Goal: Navigation & Orientation: Find specific page/section

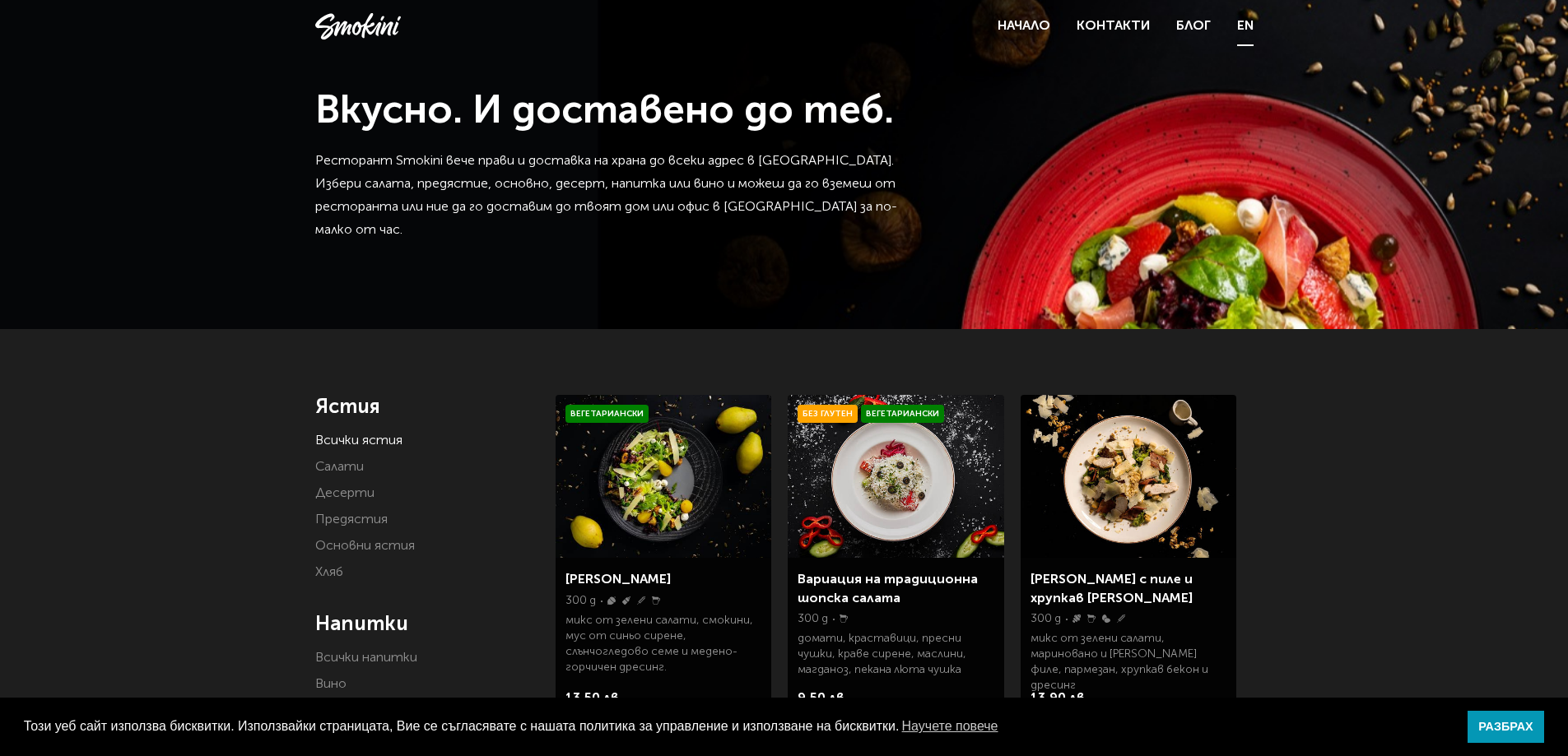
click at [1238, 24] on link "EN" at bounding box center [1246, 26] width 17 height 23
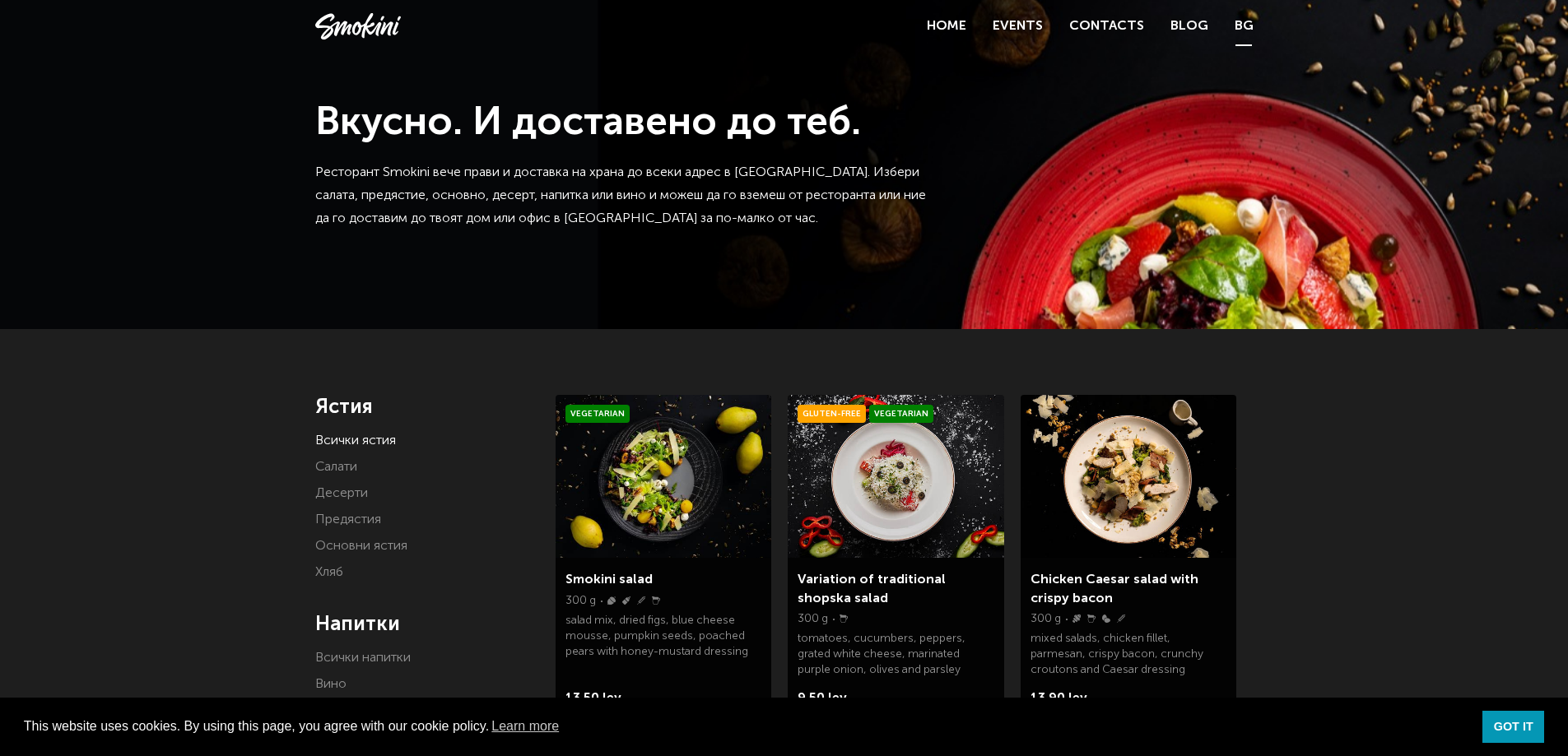
click at [1252, 29] on link "BG" at bounding box center [1244, 26] width 19 height 23
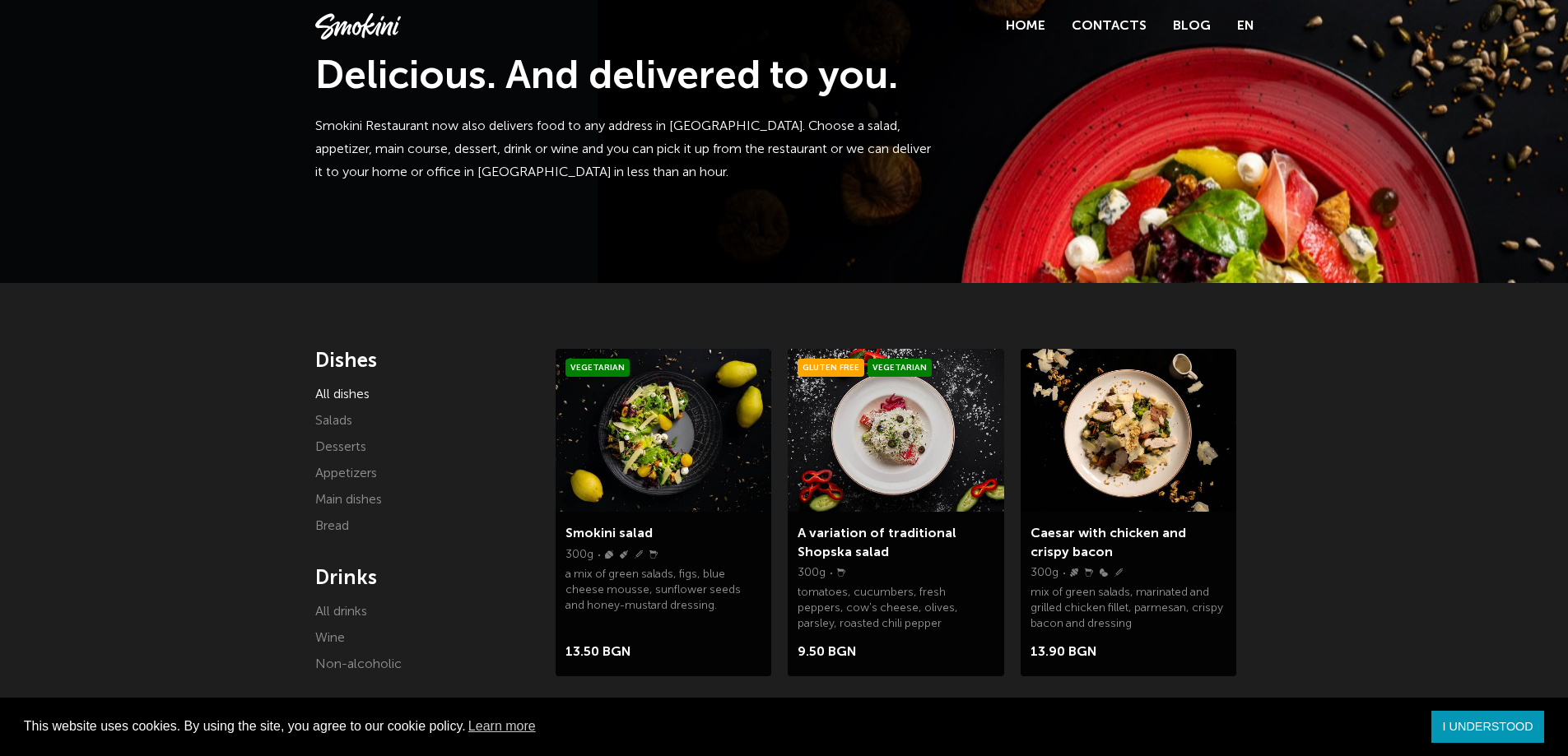
scroll to position [165, 0]
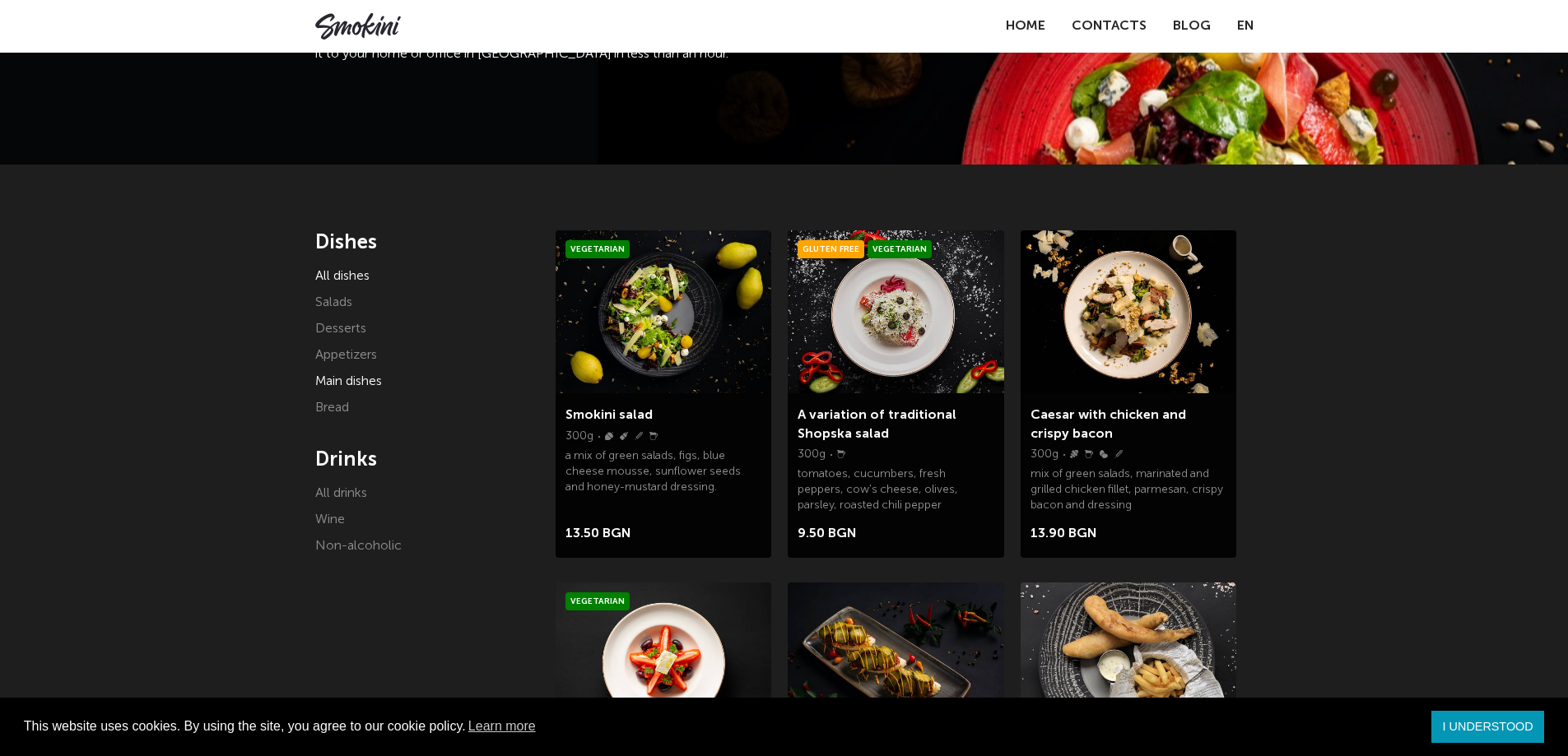
click at [354, 383] on font "Main dishes" at bounding box center [349, 382] width 67 height 13
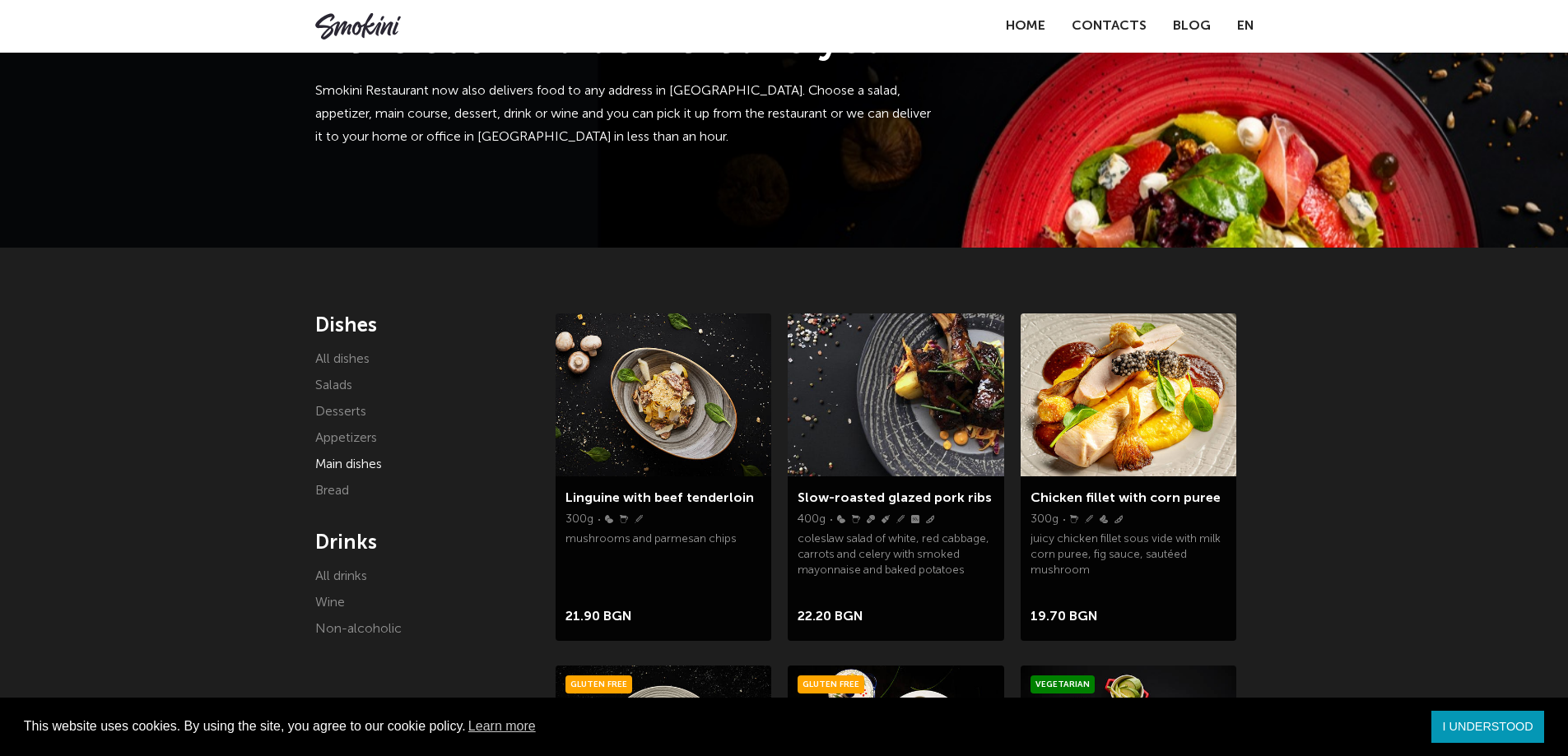
scroll to position [82, 0]
click at [350, 436] on font "Appetizers" at bounding box center [346, 438] width 62 height 13
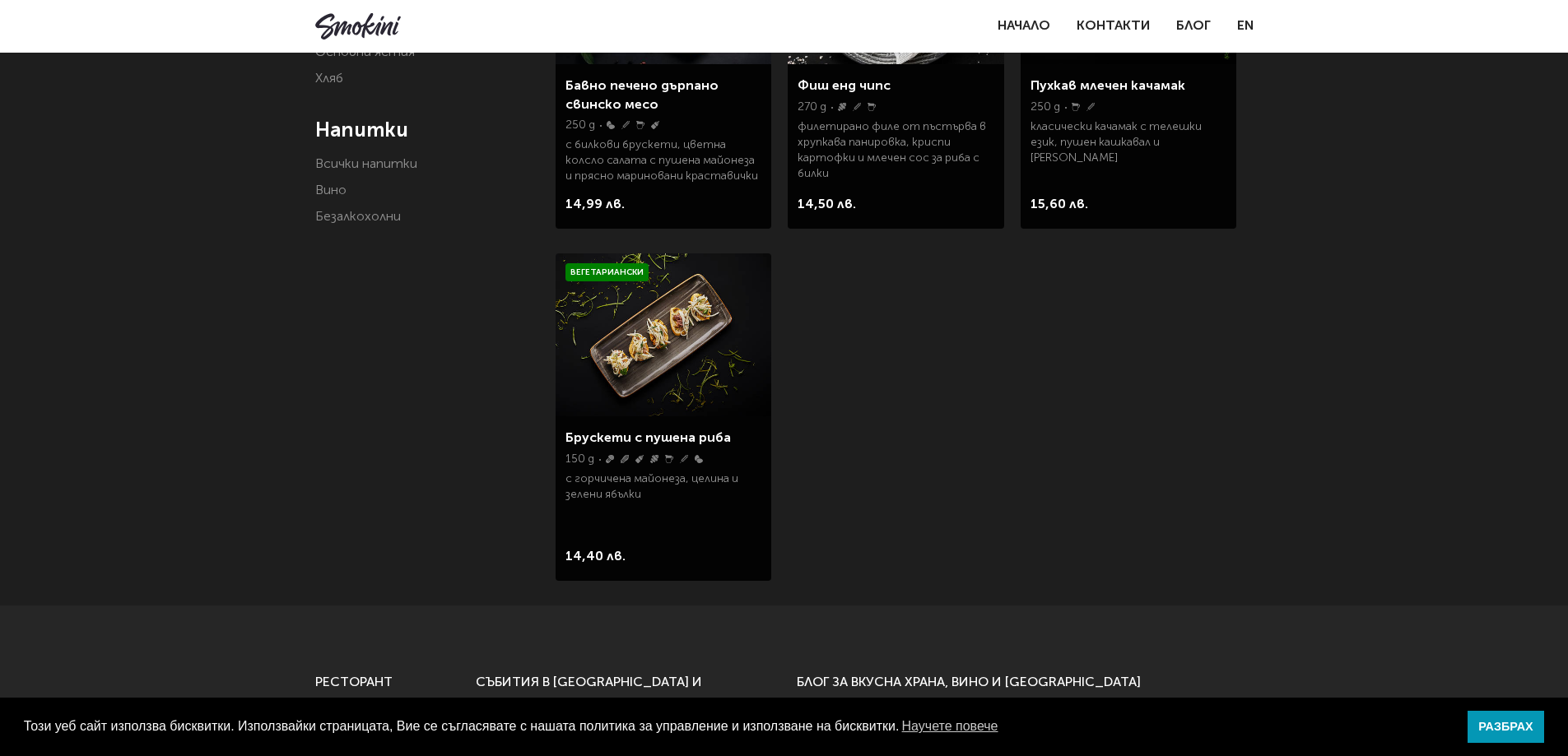
scroll to position [82, 0]
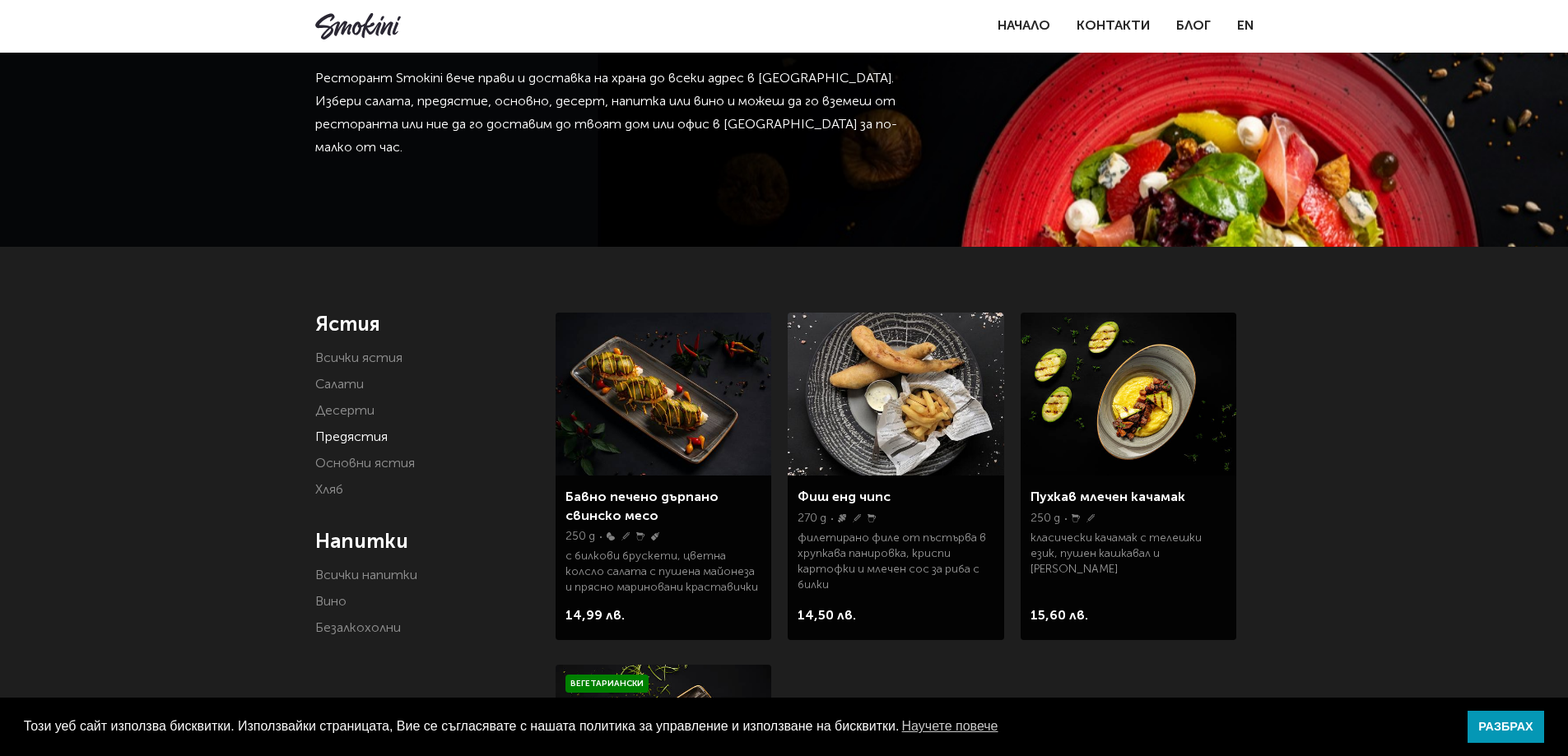
click at [1234, 28] on div "Начало Контакти Блог EN" at bounding box center [1126, 26] width 256 height 23
click at [1243, 21] on link "EN" at bounding box center [1246, 26] width 17 height 23
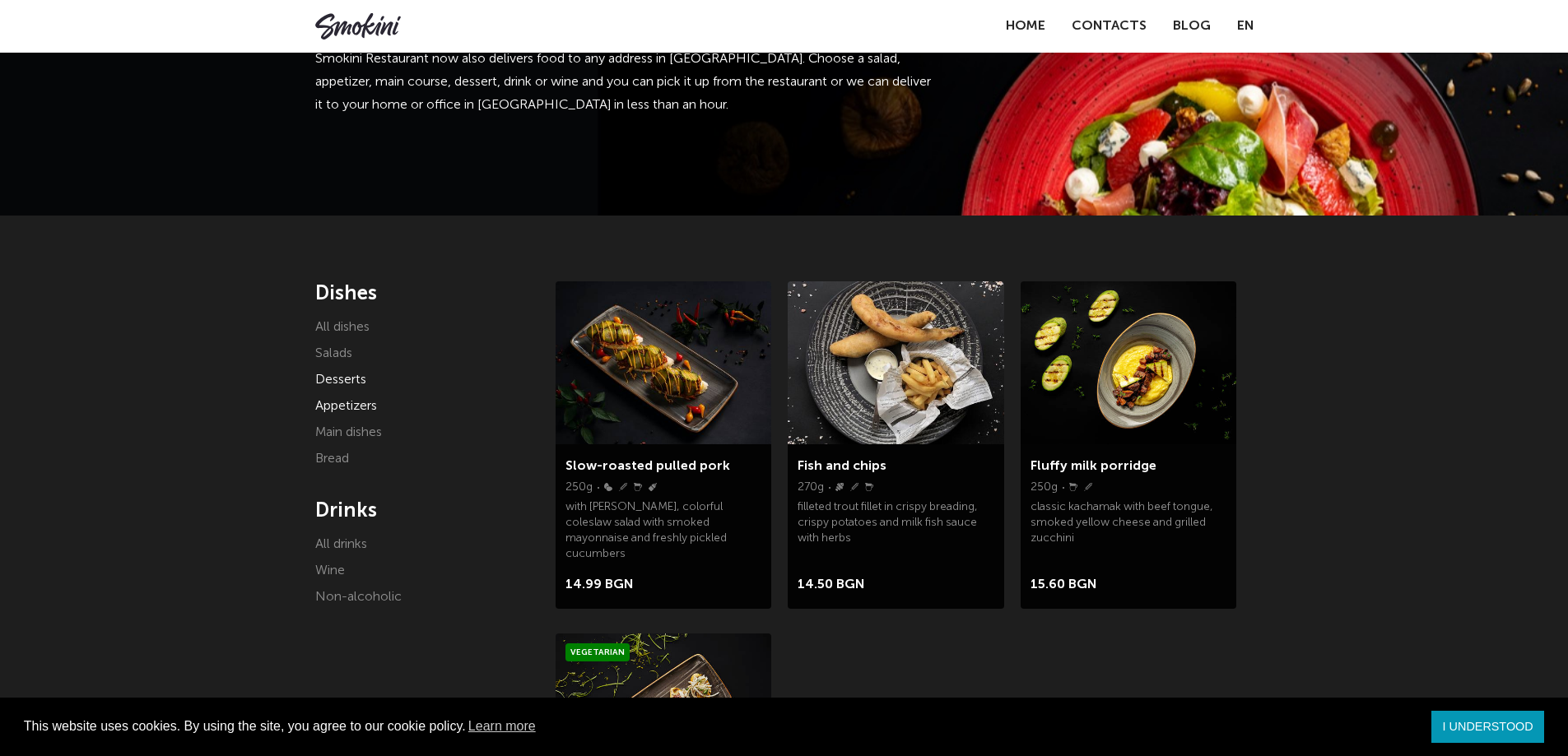
scroll to position [82, 0]
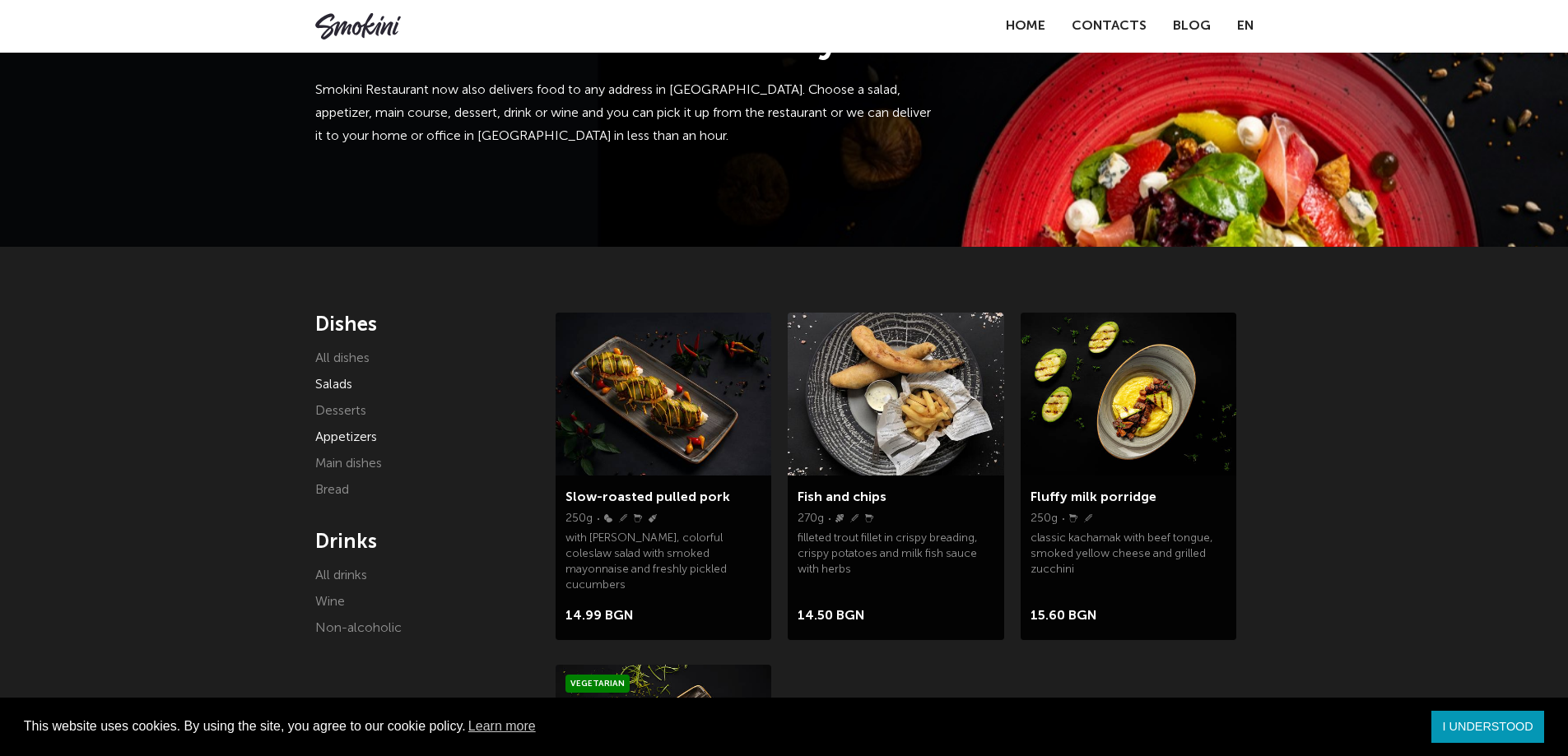
click at [338, 386] on font "Salads" at bounding box center [334, 385] width 37 height 13
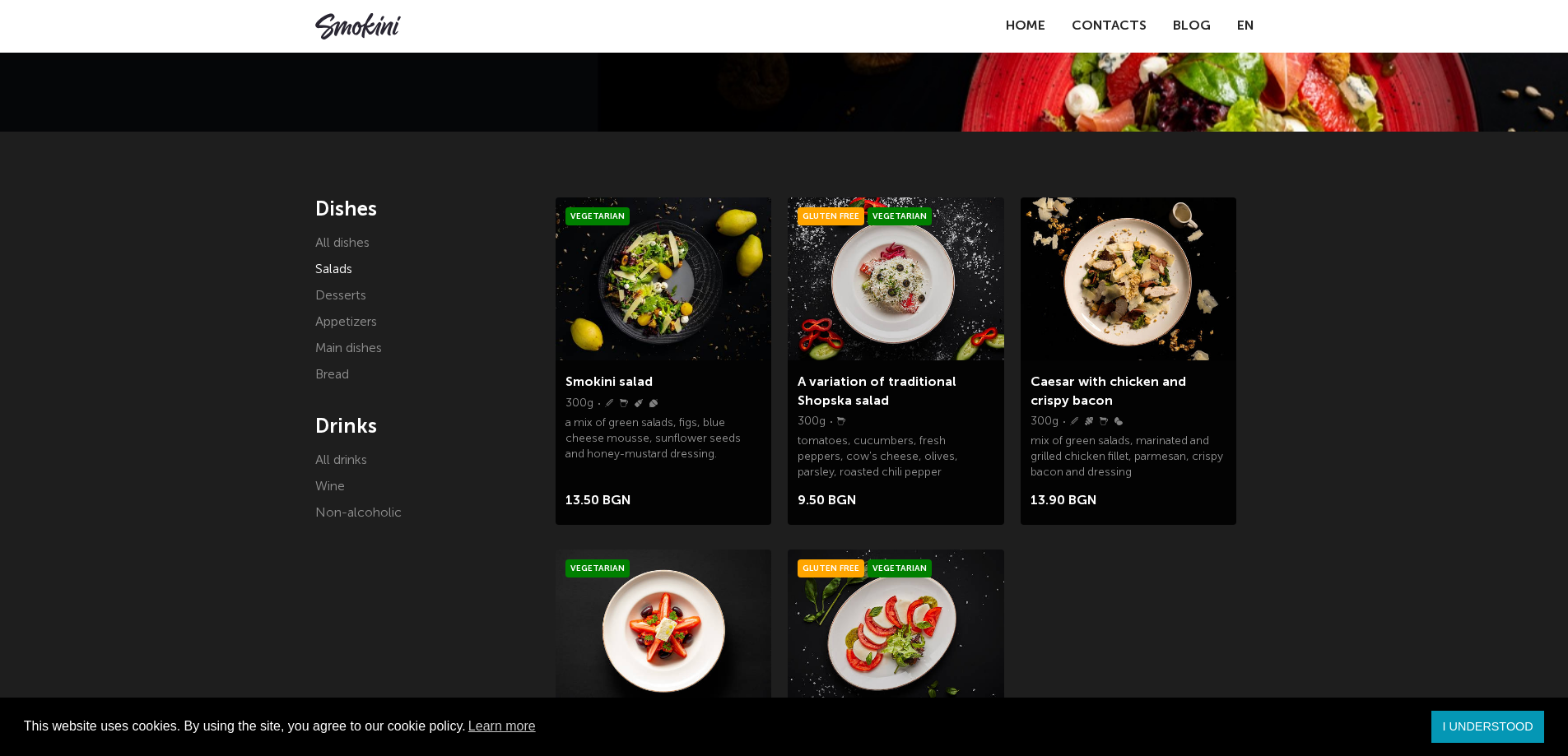
scroll to position [82, 0]
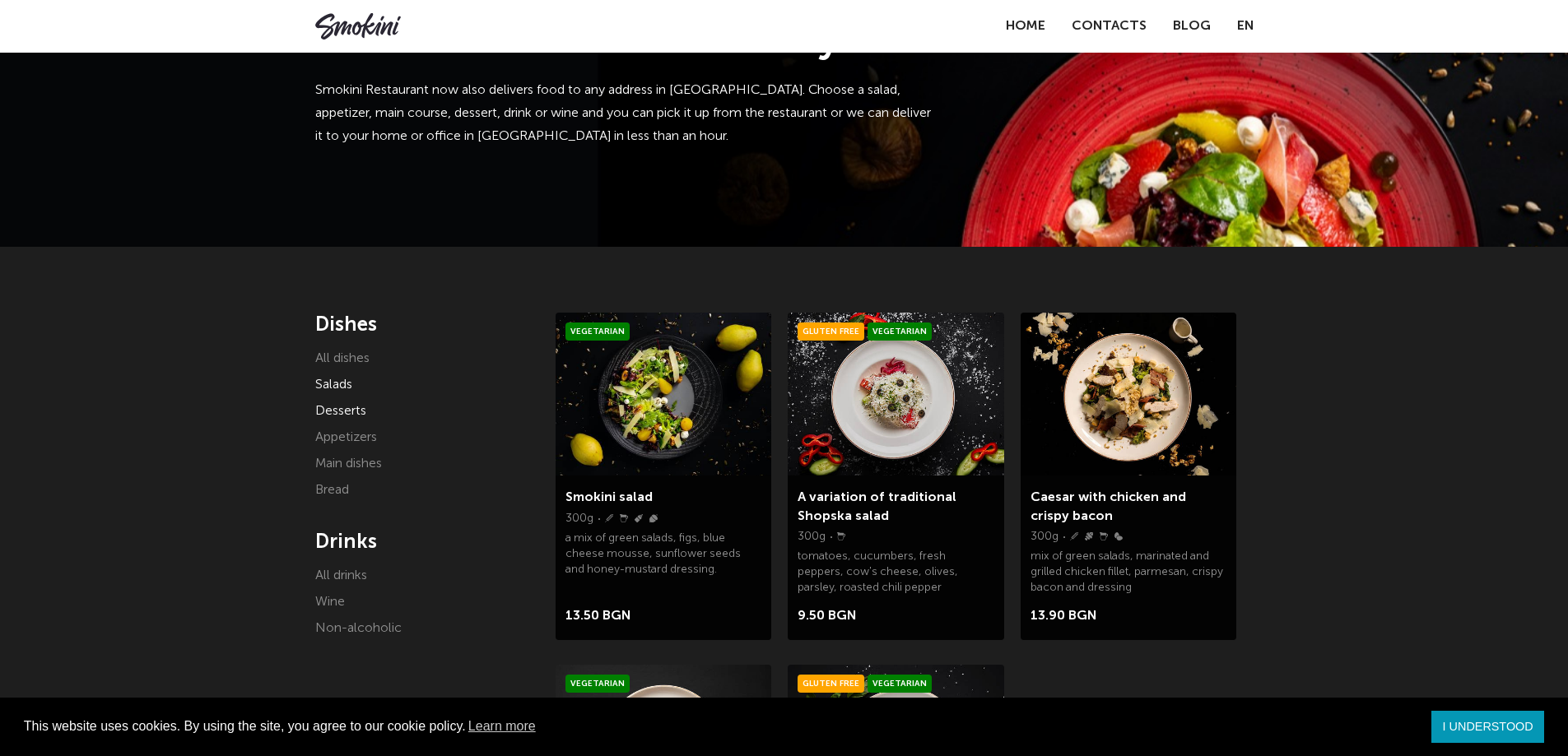
click at [346, 413] on font "Desserts" at bounding box center [341, 412] width 51 height 13
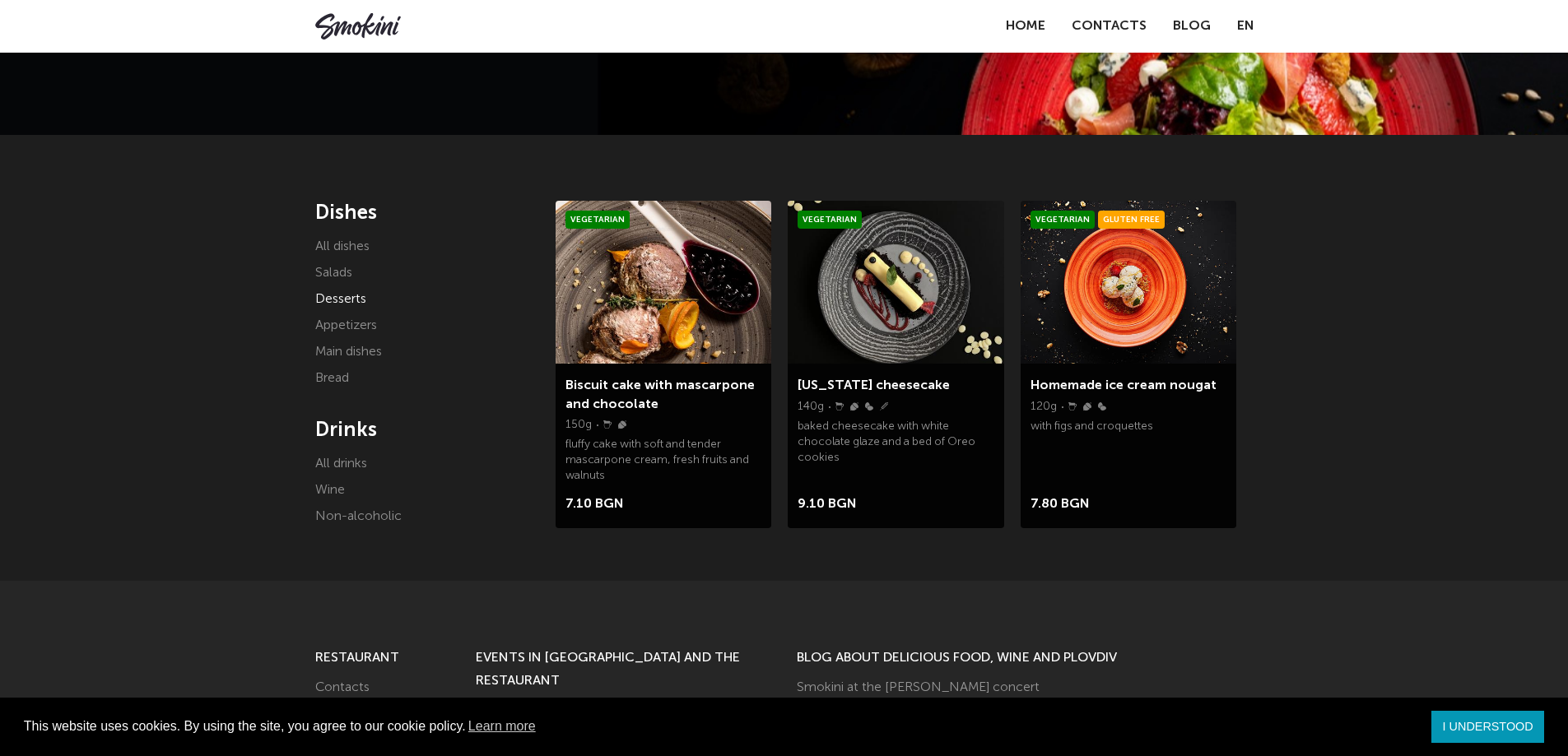
scroll to position [165, 0]
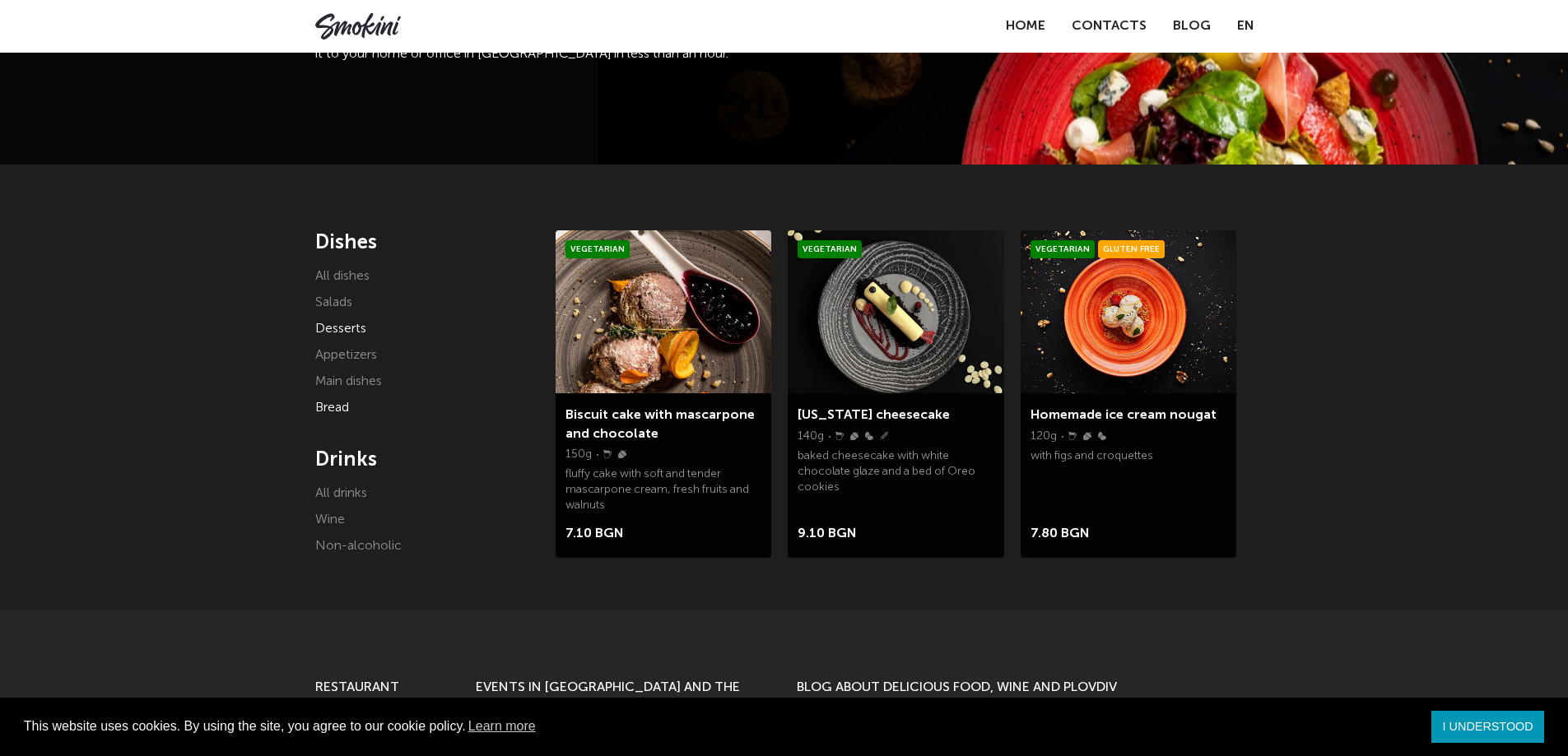
click at [339, 406] on font "Bread" at bounding box center [332, 408] width 33 height 13
